Goal: Task Accomplishment & Management: Use online tool/utility

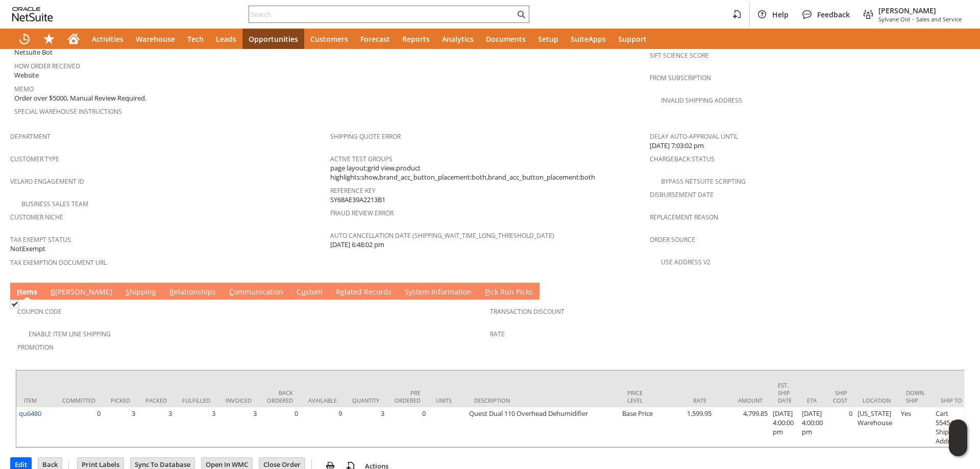
click at [123, 287] on link "S hipping" at bounding box center [141, 292] width 36 height 11
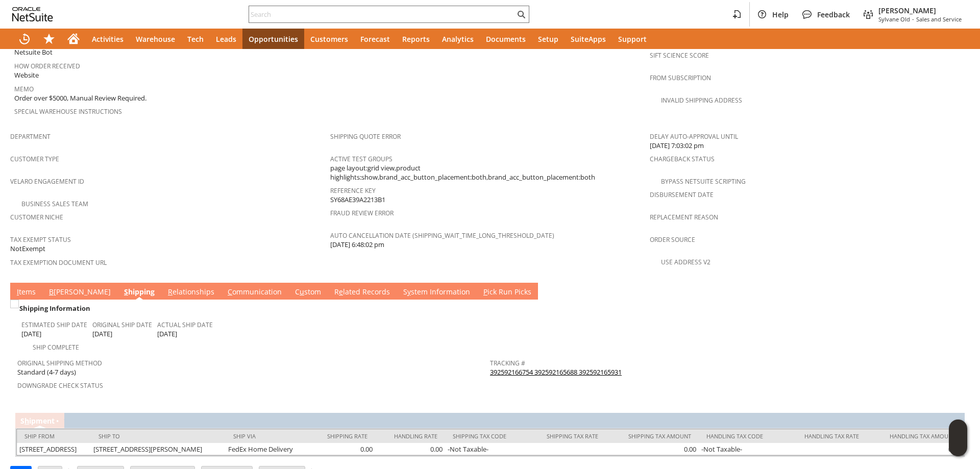
click at [538, 367] on link "392592166754 392592165688 392592165931" at bounding box center [556, 371] width 132 height 9
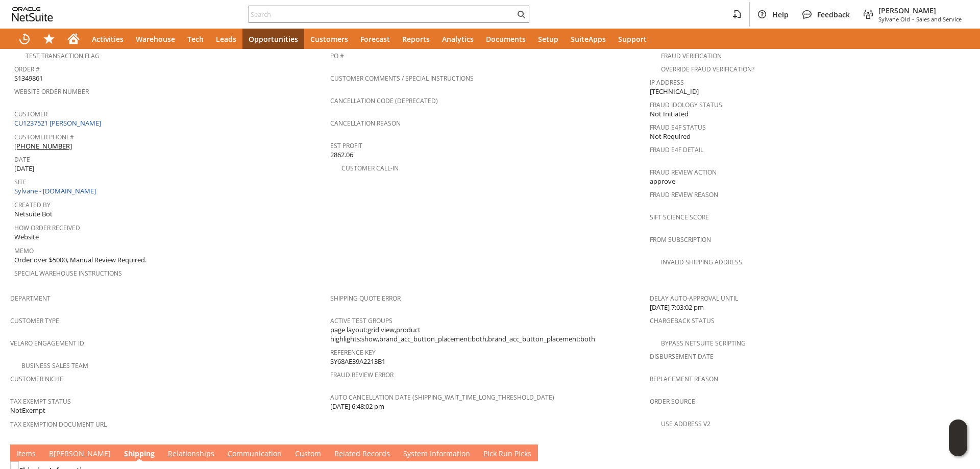
scroll to position [571, 0]
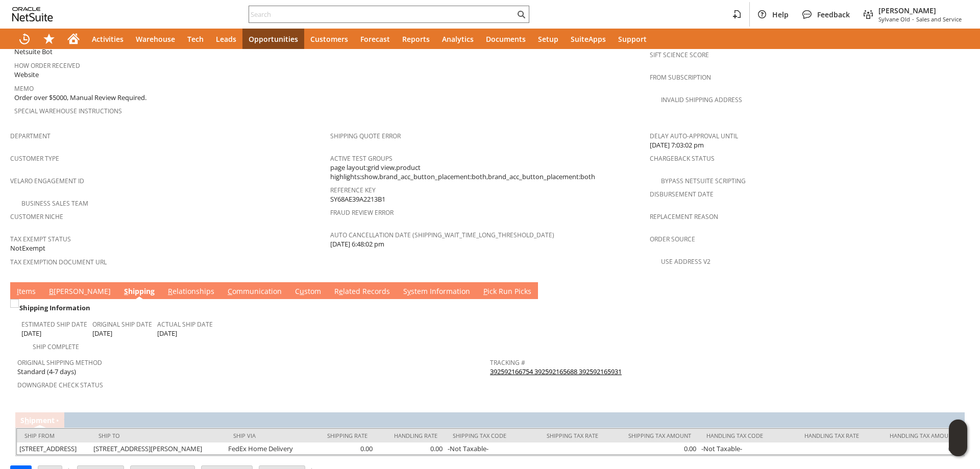
click at [67, 301] on div "Shipping Information" at bounding box center [251, 307] width 469 height 13
click at [61, 286] on link "B [PERSON_NAME]" at bounding box center [79, 291] width 67 height 11
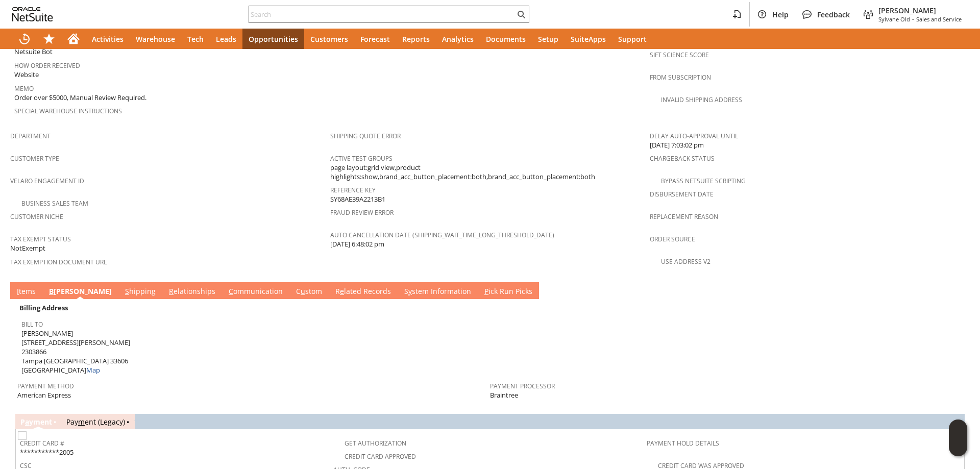
click at [226, 286] on link "C ommunication" at bounding box center [255, 291] width 59 height 11
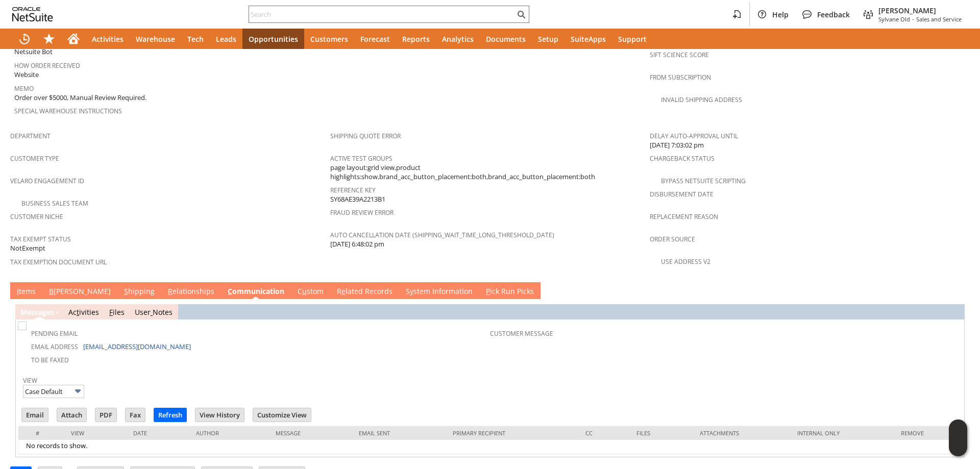
scroll to position [0, 0]
click at [121, 286] on link "S hipping" at bounding box center [139, 291] width 36 height 11
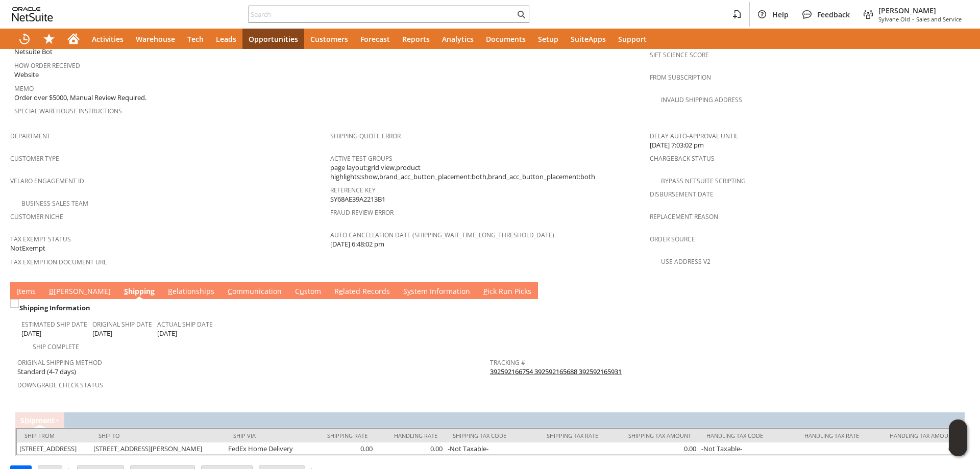
click at [51, 286] on span "B" at bounding box center [51, 291] width 5 height 10
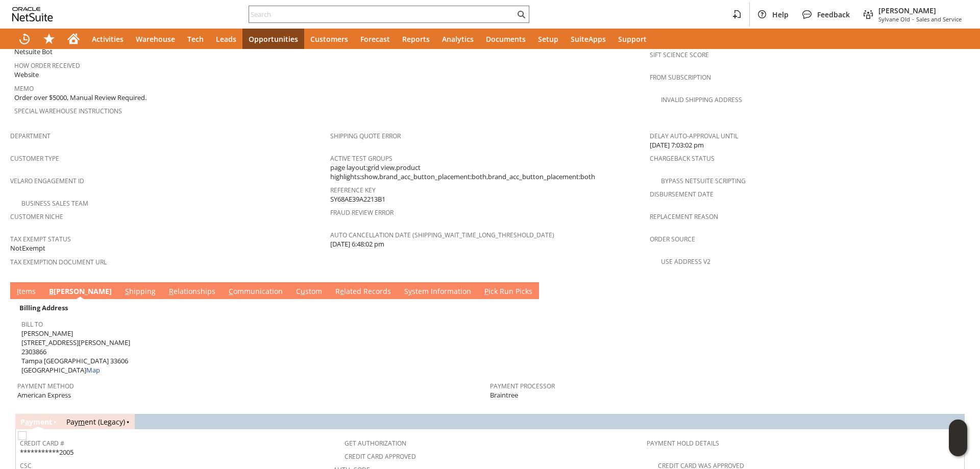
click at [22, 329] on span "[PERSON_NAME] [STREET_ADDRESS][PERSON_NAME] Map" at bounding box center [75, 352] width 109 height 46
drag, startPoint x: 22, startPoint y: 322, endPoint x: 57, endPoint y: 318, distance: 35.4
click at [57, 329] on span "[PERSON_NAME] [STREET_ADDRESS][PERSON_NAME] Map" at bounding box center [75, 352] width 109 height 46
copy span "[STREET_ADDRESS][PERSON_NAME]"
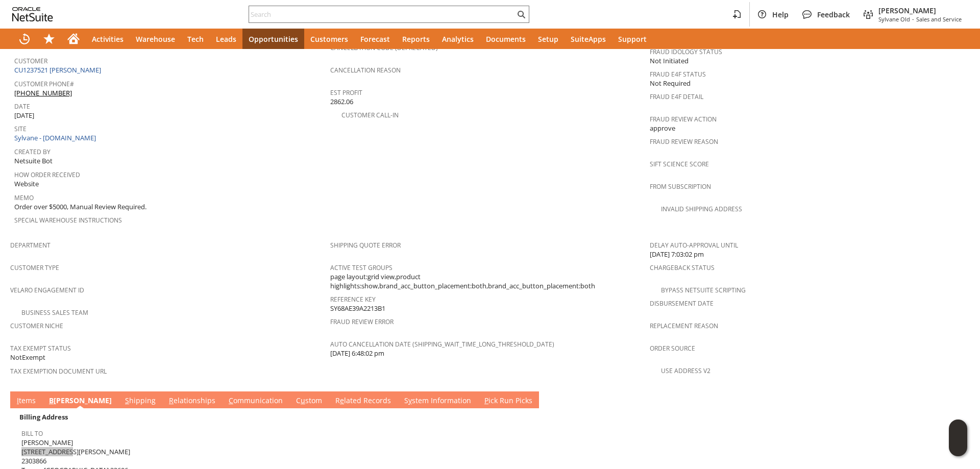
scroll to position [315, 0]
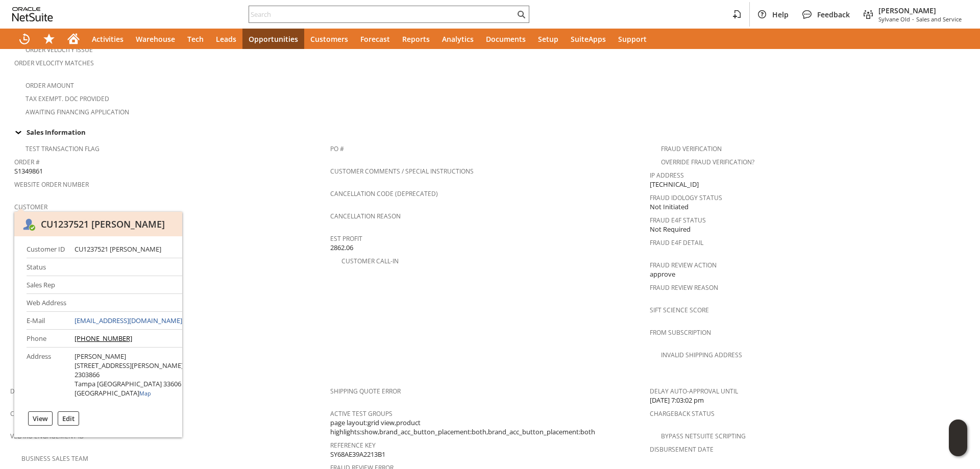
click at [79, 211] on link "CU1237521 [PERSON_NAME]" at bounding box center [58, 215] width 89 height 9
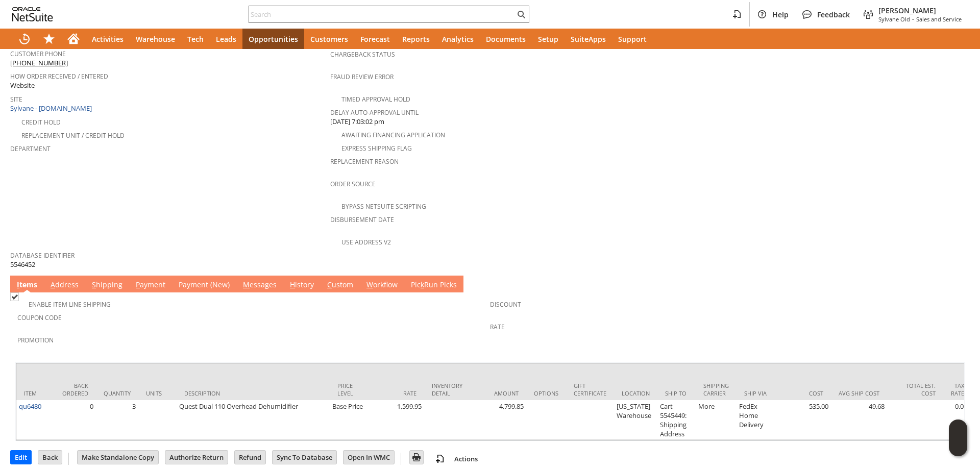
scroll to position [364, 0]
click at [149, 279] on link "P ayment" at bounding box center [150, 284] width 35 height 11
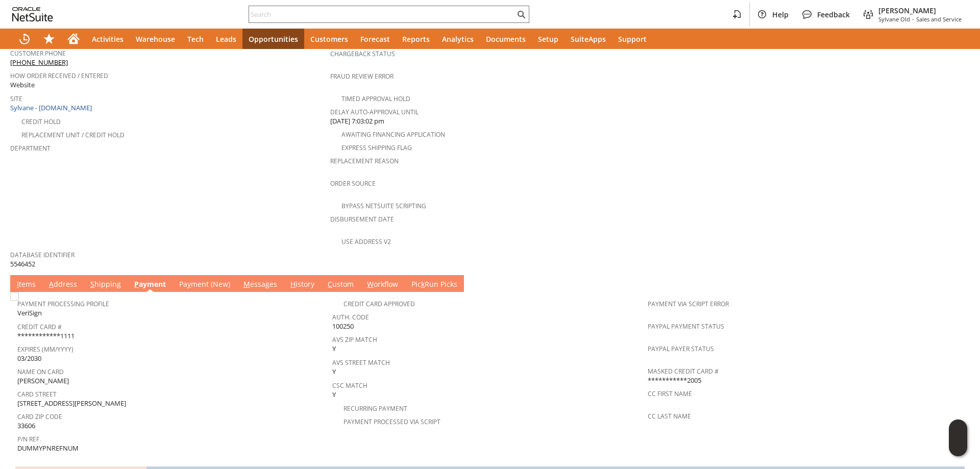
scroll to position [442, 0]
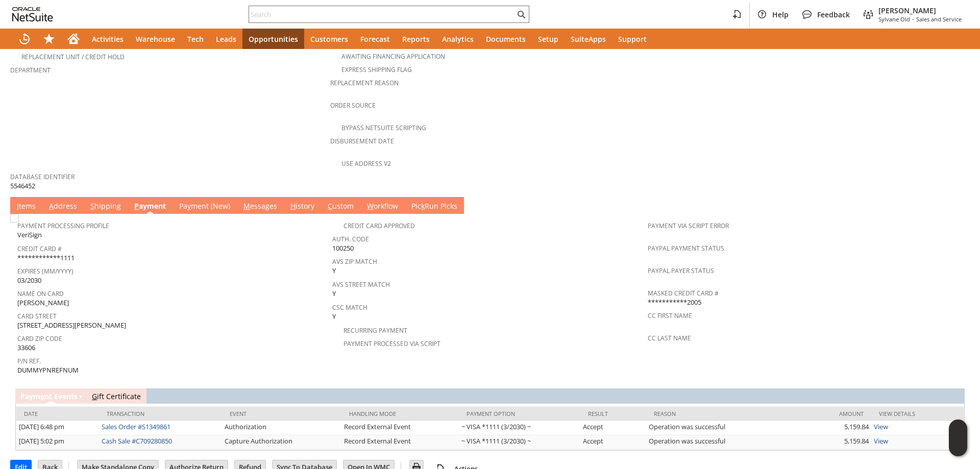
click at [187, 201] on span "y" at bounding box center [189, 206] width 4 height 10
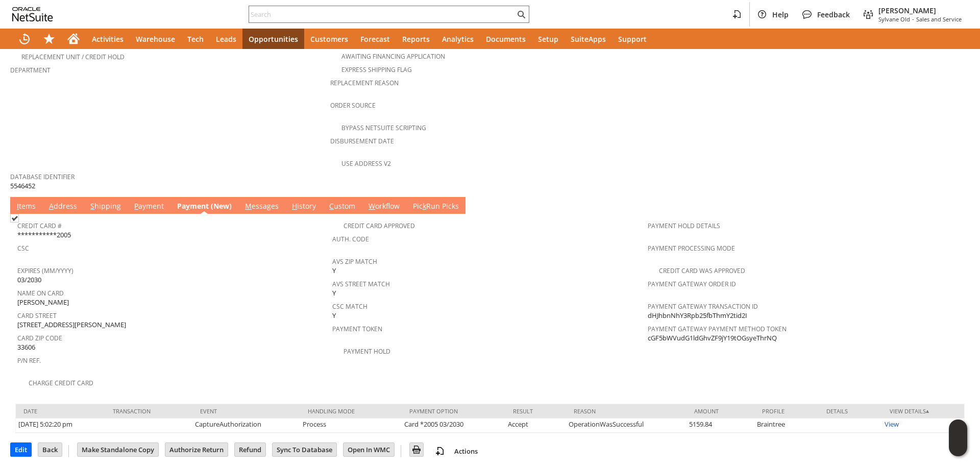
scroll to position [425, 0]
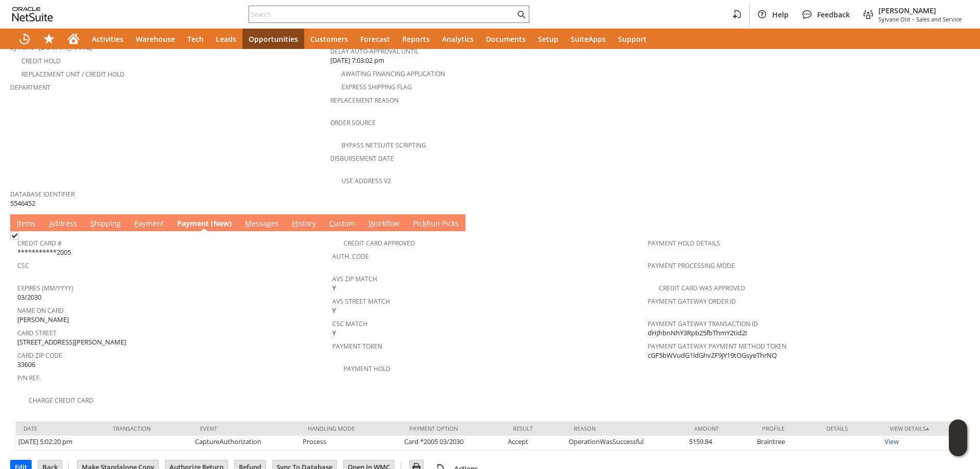
click at [154, 218] on link "P ayment" at bounding box center [149, 223] width 35 height 11
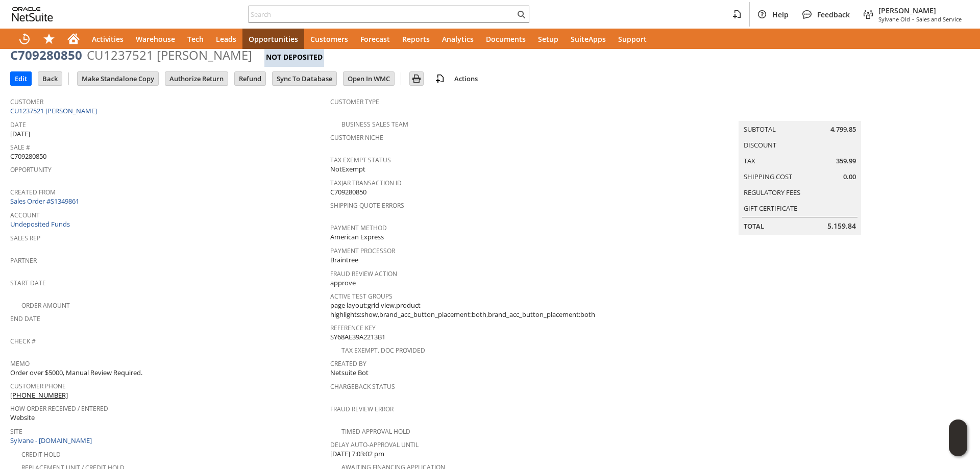
scroll to position [0, 0]
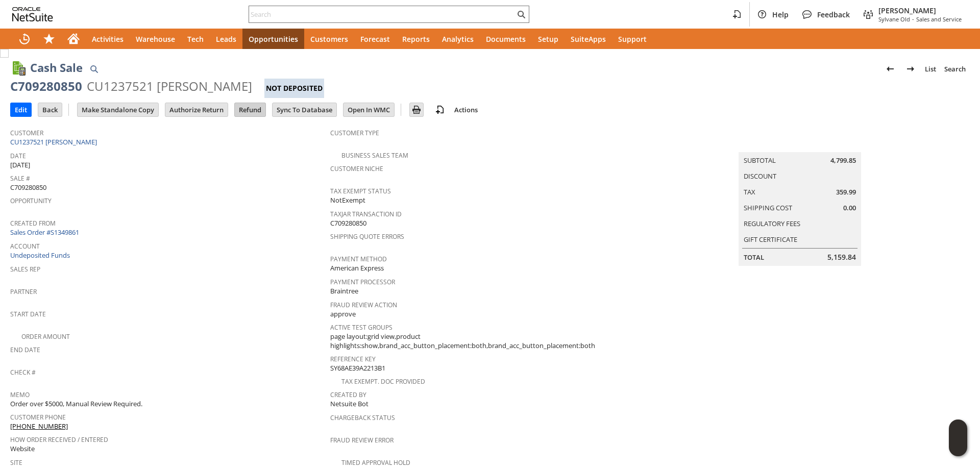
click at [254, 112] on input "Refund" at bounding box center [250, 109] width 31 height 13
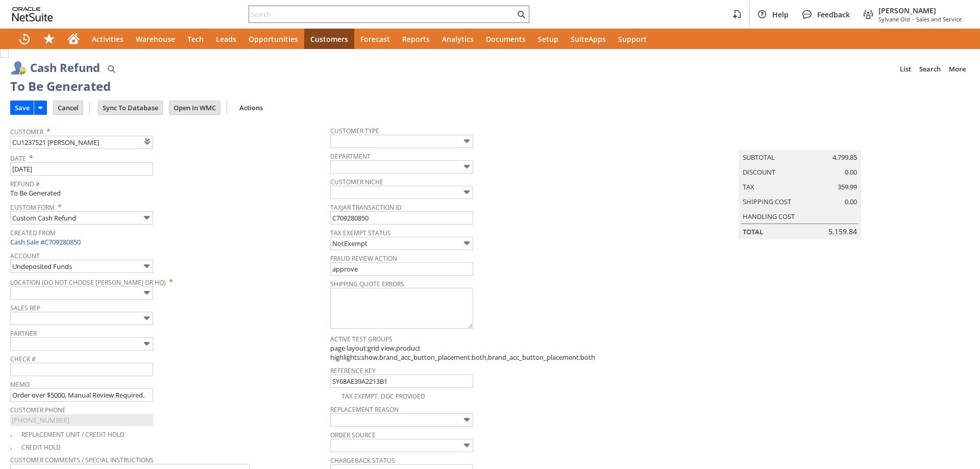
type input "Regions - Merchant 0414"
type input "Headquarters : Head... : Pending Testing"
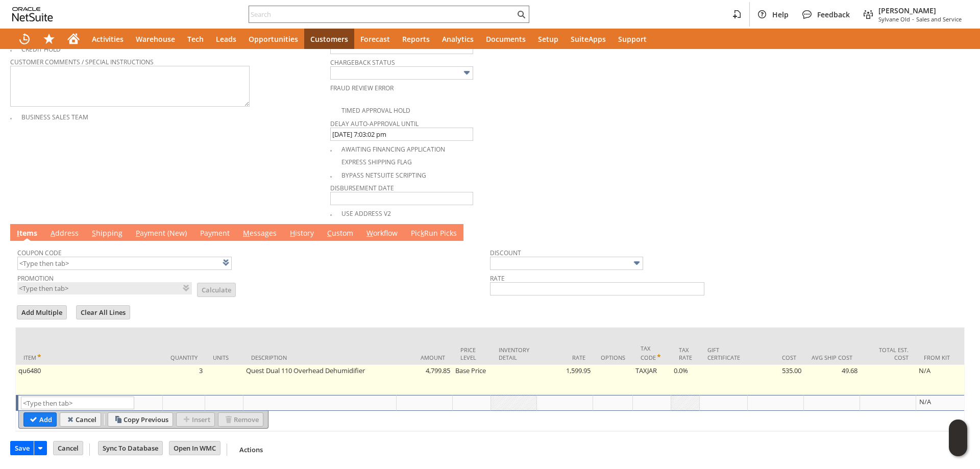
click at [183, 365] on td "3" at bounding box center [184, 380] width 42 height 30
type input "3"
type input "qu6480"
type input "OK"
type input "Make Copy"
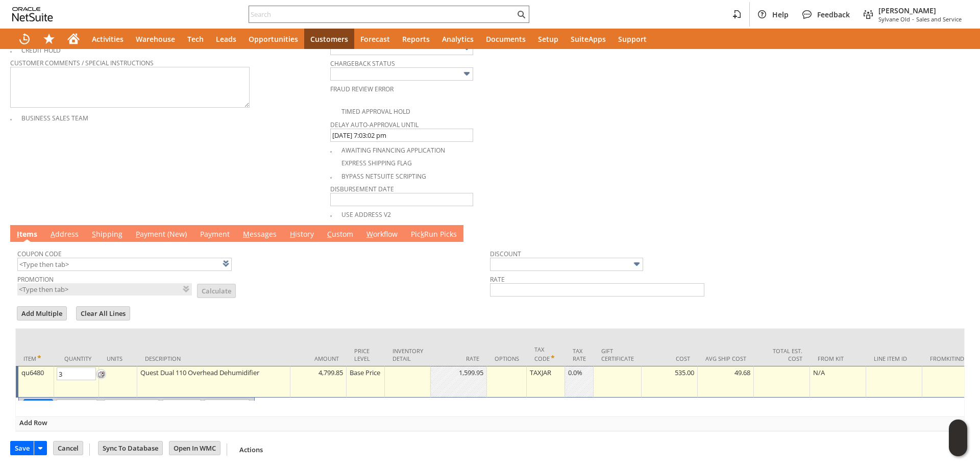
scroll to position [407, 0]
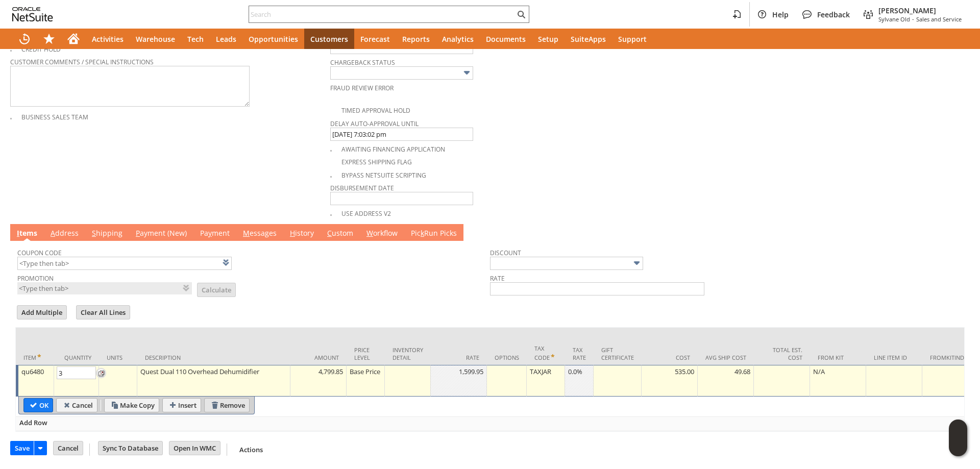
click at [232, 399] on input "Remove" at bounding box center [227, 405] width 44 height 13
type input "Add"
type input "Copy Previous"
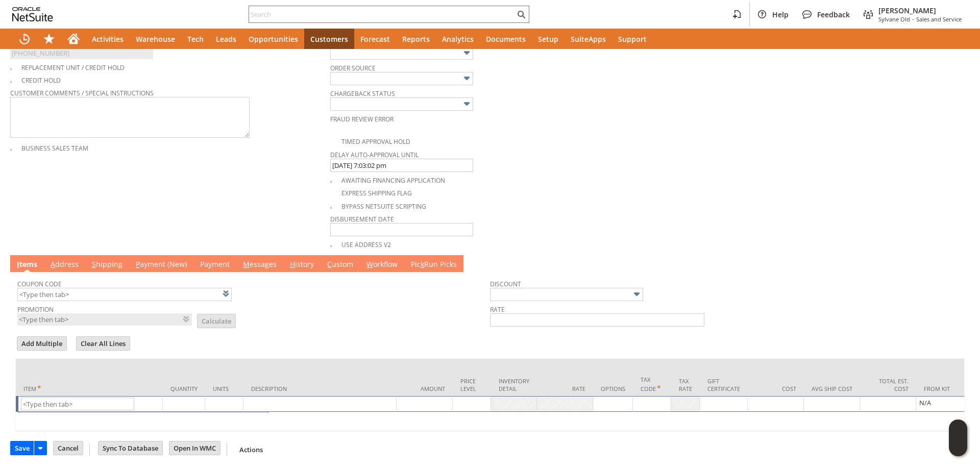
scroll to position [377, 0]
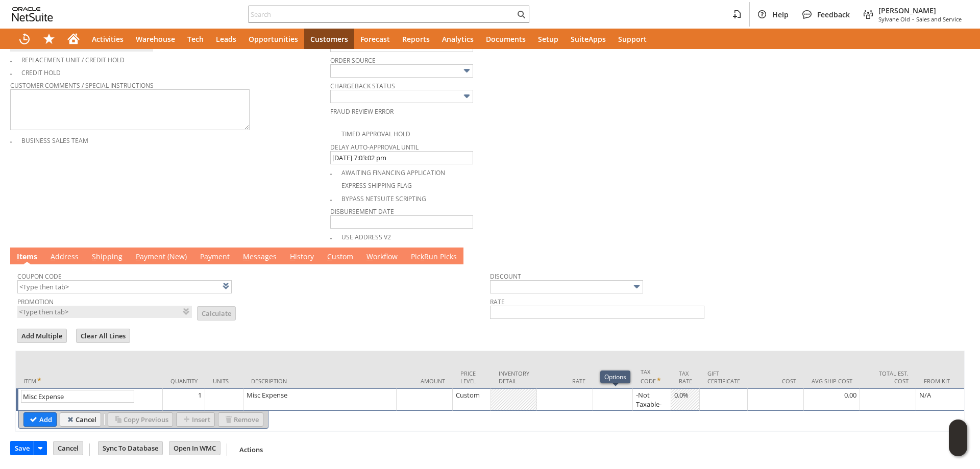
type input "Misc Expense"
click at [579, 399] on div at bounding box center [564, 395] width 51 height 10
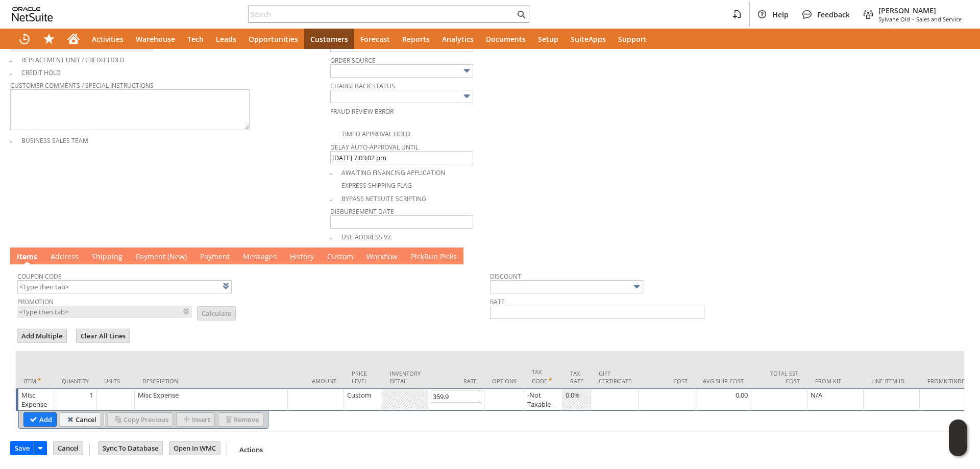
type input "359.99"
click at [196, 406] on td "Misc Expense" at bounding box center [211, 399] width 153 height 22
click at [0, 0] on textarea "Misc Expense" at bounding box center [0, 0] width 0 height 0
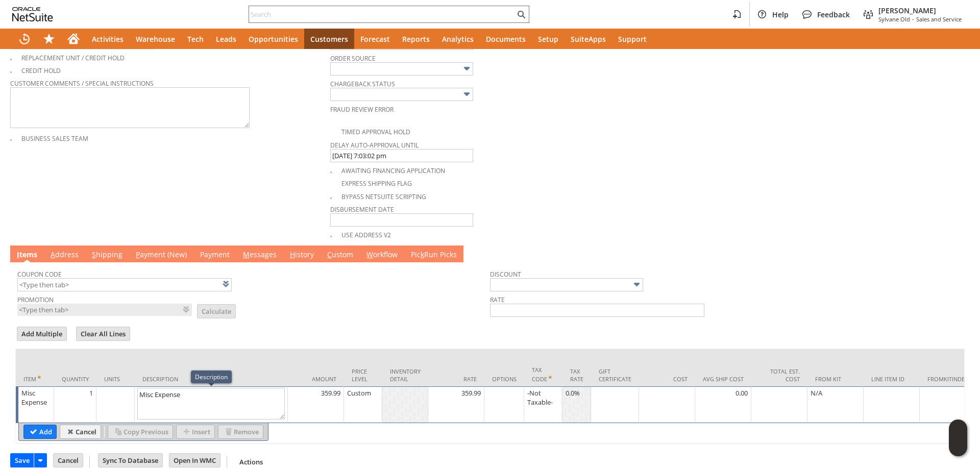
click at [196, 406] on textarea "Misc Expense" at bounding box center [211, 404] width 148 height 32
type textarea "Tax Refund"
click at [39, 431] on input "Add" at bounding box center [40, 431] width 32 height 13
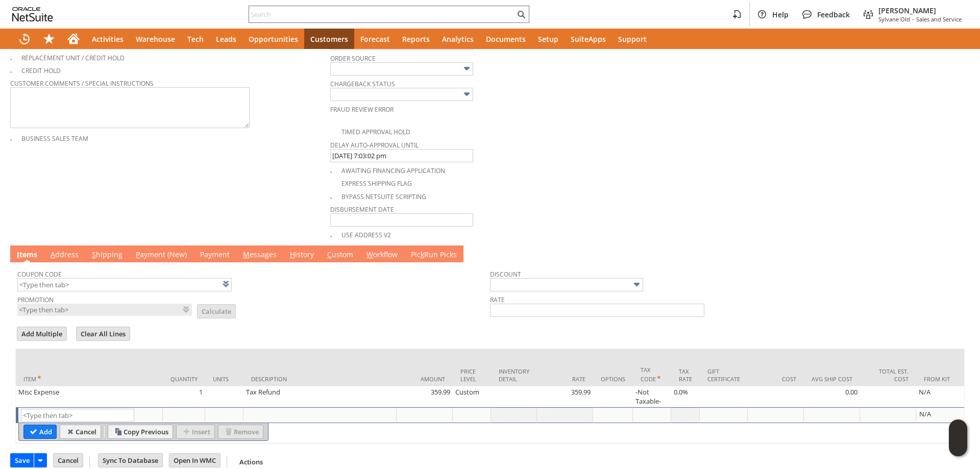
click at [173, 255] on link "P ayment (New)" at bounding box center [161, 255] width 56 height 11
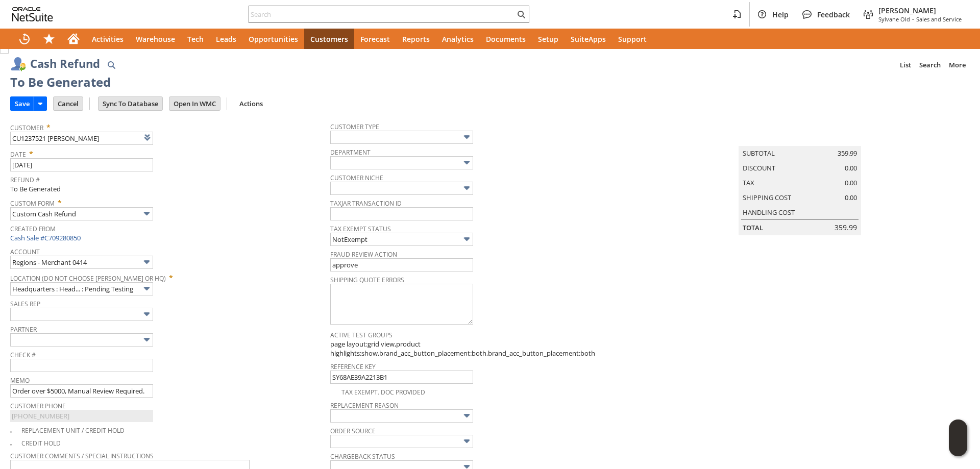
scroll to position [0, 0]
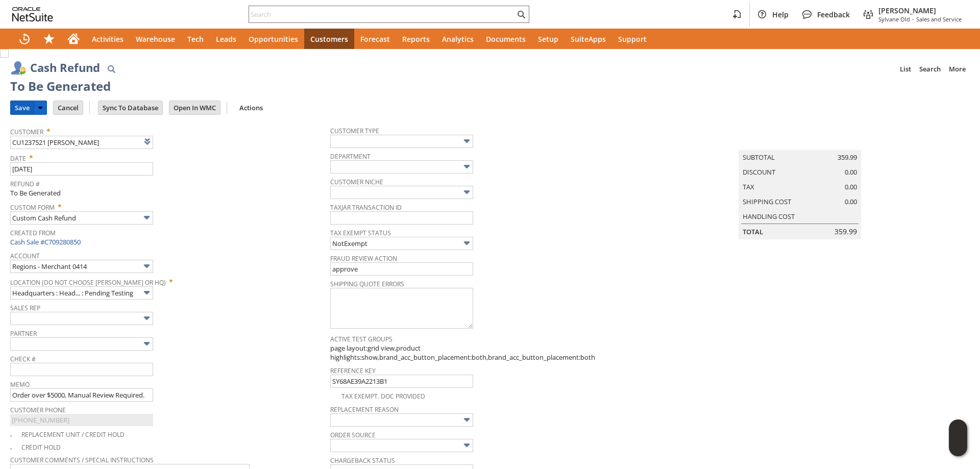
click at [22, 110] on input "Save" at bounding box center [22, 107] width 23 height 13
